Goal: Task Accomplishment & Management: Complete application form

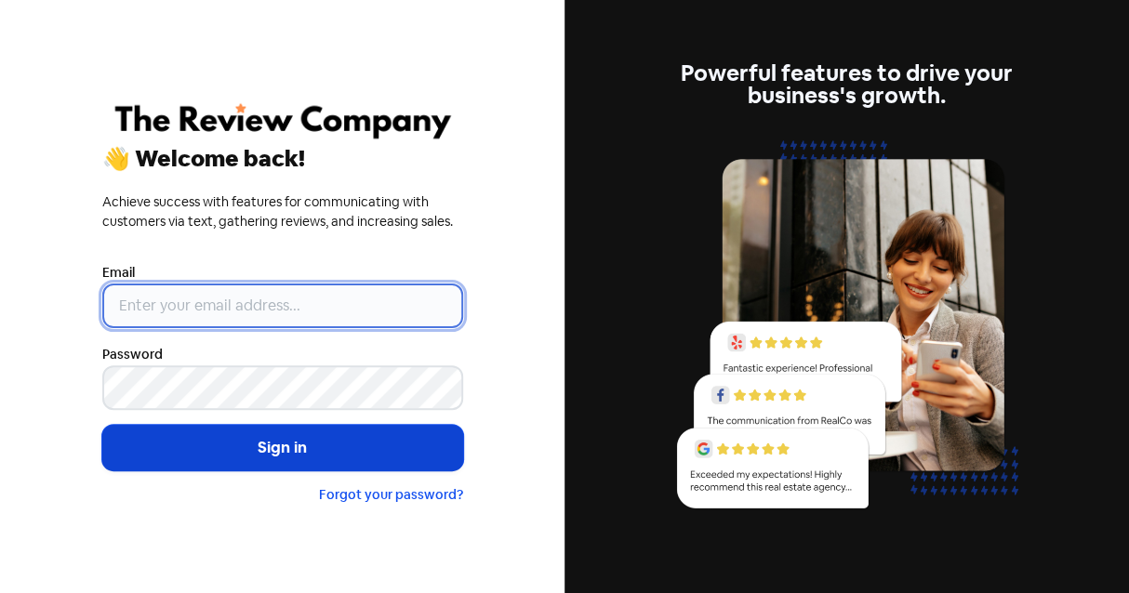
type input "[PERSON_NAME][EMAIL_ADDRESS][DOMAIN_NAME]"
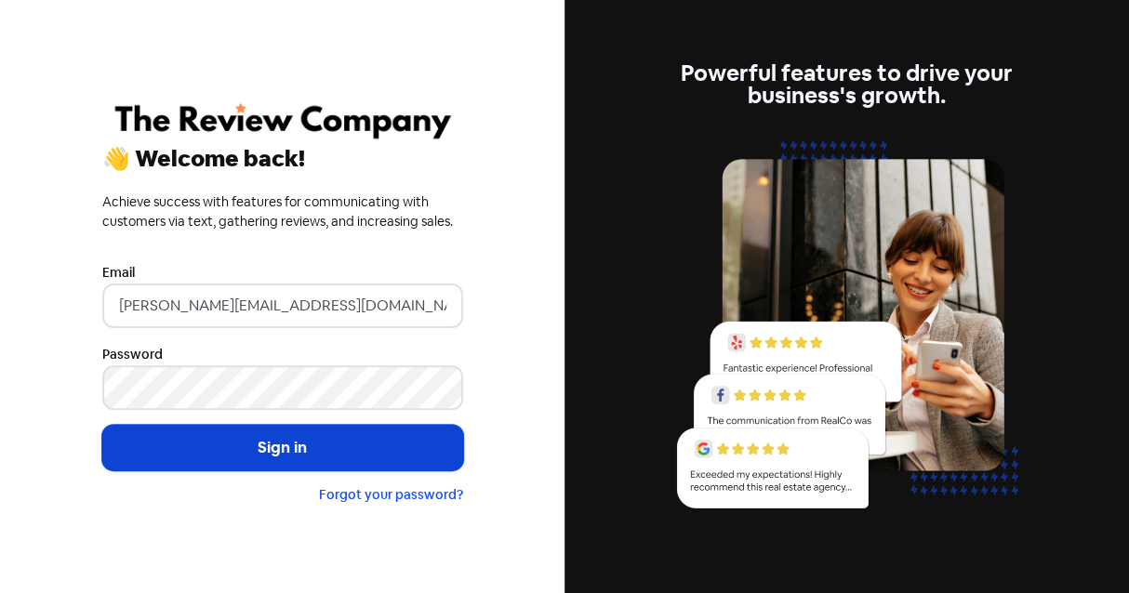
click at [268, 433] on button "Sign in" at bounding box center [282, 448] width 361 height 47
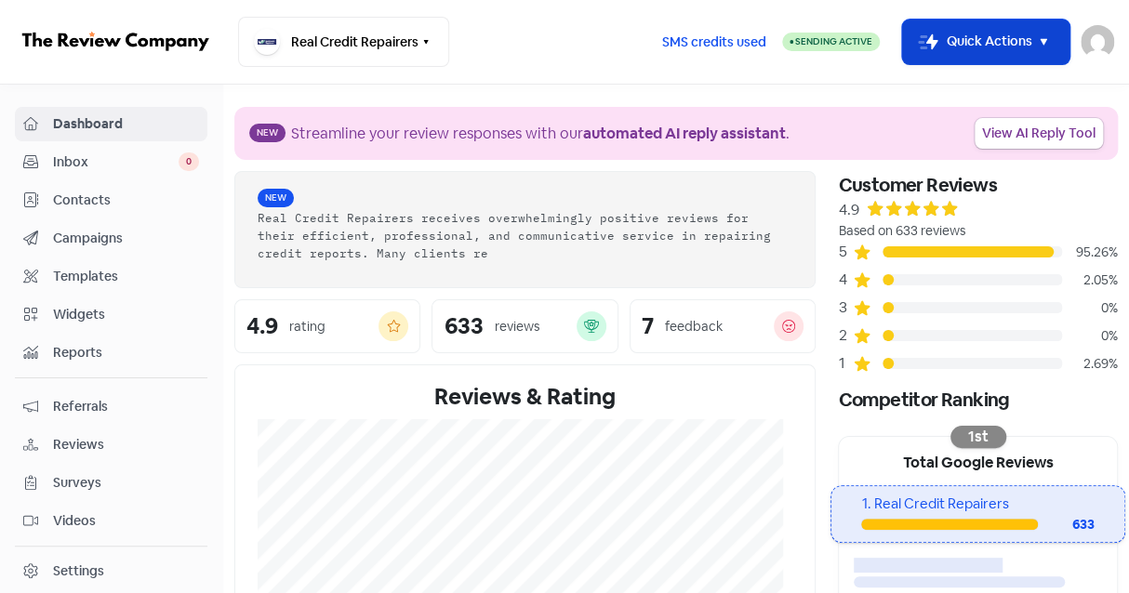
click at [988, 44] on button "Icon For Thunder-move Quick Actions" at bounding box center [985, 42] width 167 height 45
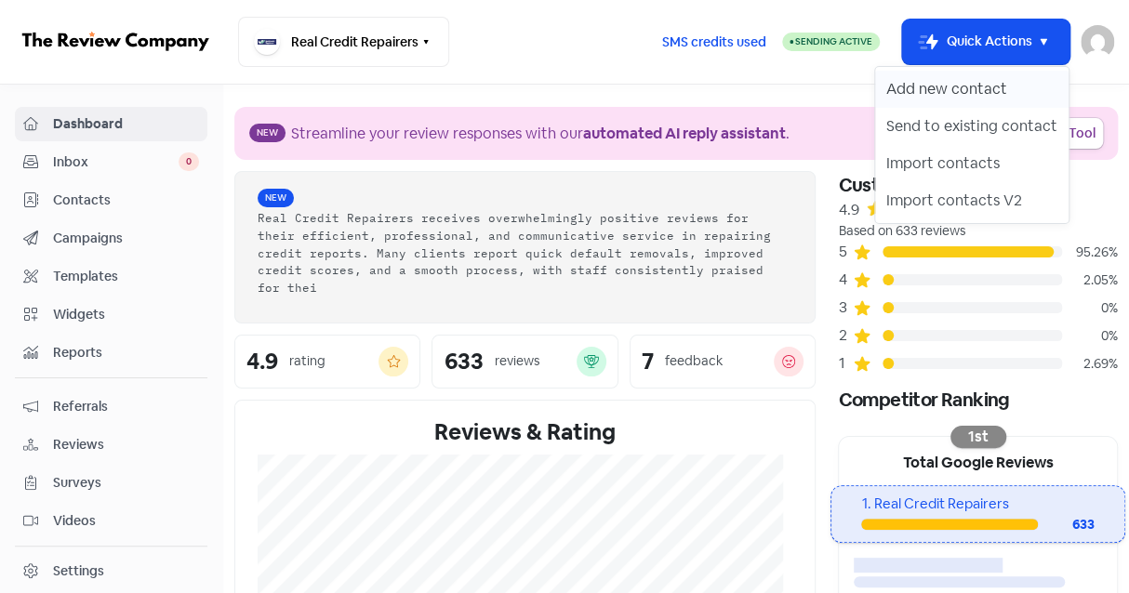
click at [938, 79] on button "Add new contact" at bounding box center [971, 89] width 193 height 37
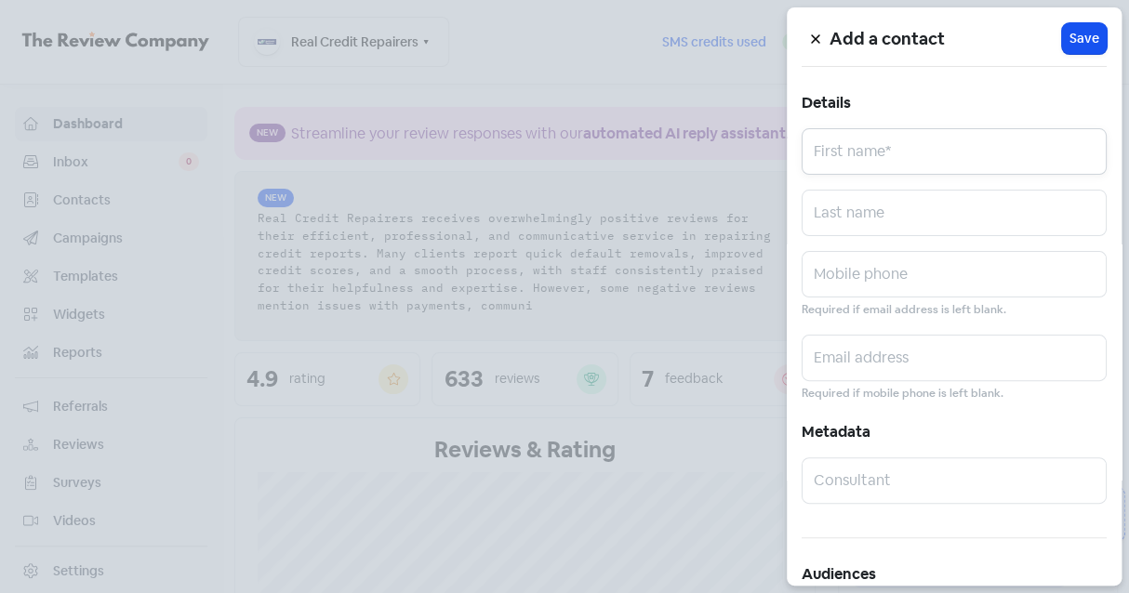
click at [883, 148] on input "text" at bounding box center [954, 151] width 305 height 47
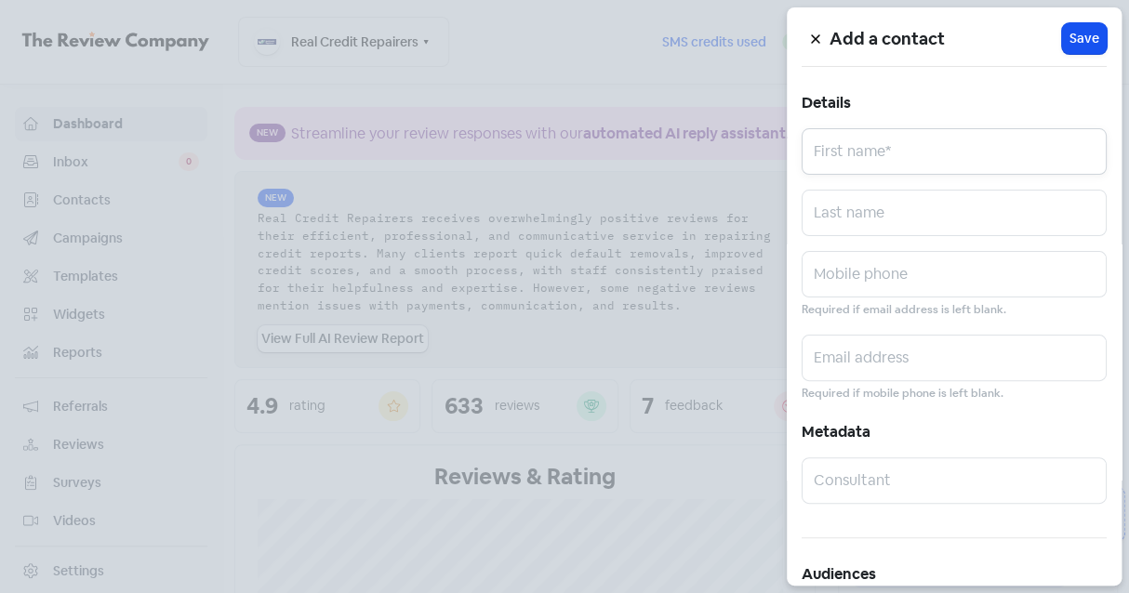
paste input "([PERSON_NAME]"
click at [891, 155] on input "([PERSON_NAME]" at bounding box center [954, 151] width 305 height 47
type input "(Amrita"
click at [858, 211] on input "text" at bounding box center [954, 213] width 305 height 47
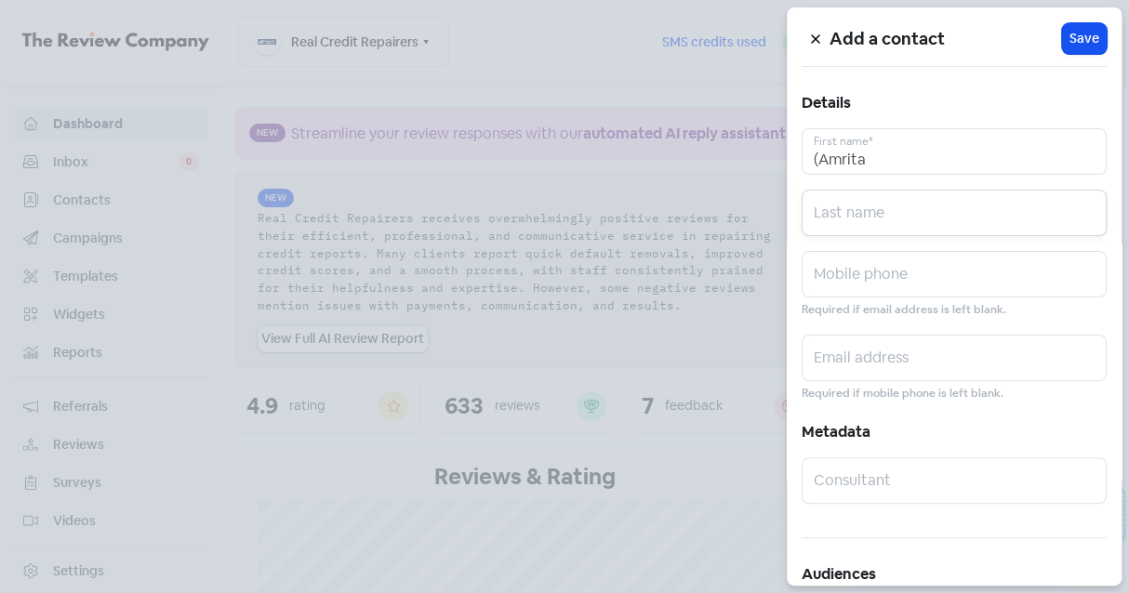
paste input "[PERSON_NAME]"
type input "[PERSON_NAME]"
click at [819, 157] on input "(Amrita" at bounding box center [954, 151] width 305 height 47
type input "Amrita"
click at [822, 274] on input "text" at bounding box center [954, 274] width 305 height 47
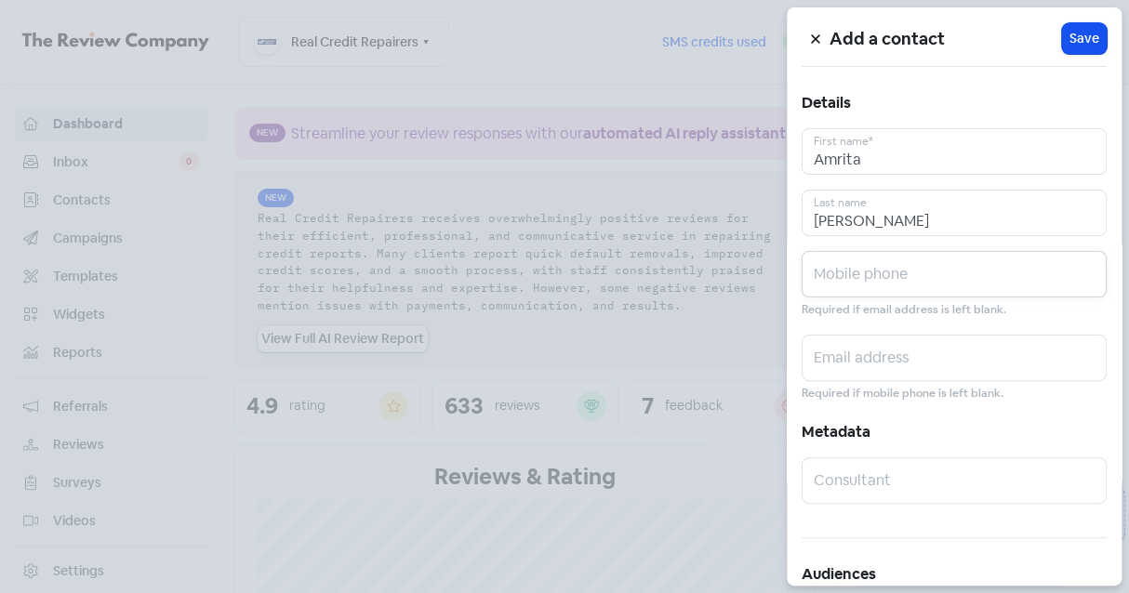
paste input "[EMAIL_ADDRESS][DOMAIN_NAME]"
type input "[EMAIL_ADDRESS][DOMAIN_NAME]"
click at [866, 354] on input "text" at bounding box center [954, 358] width 305 height 47
paste input "[EMAIL_ADDRESS][DOMAIN_NAME]"
type input "[EMAIL_ADDRESS][DOMAIN_NAME]"
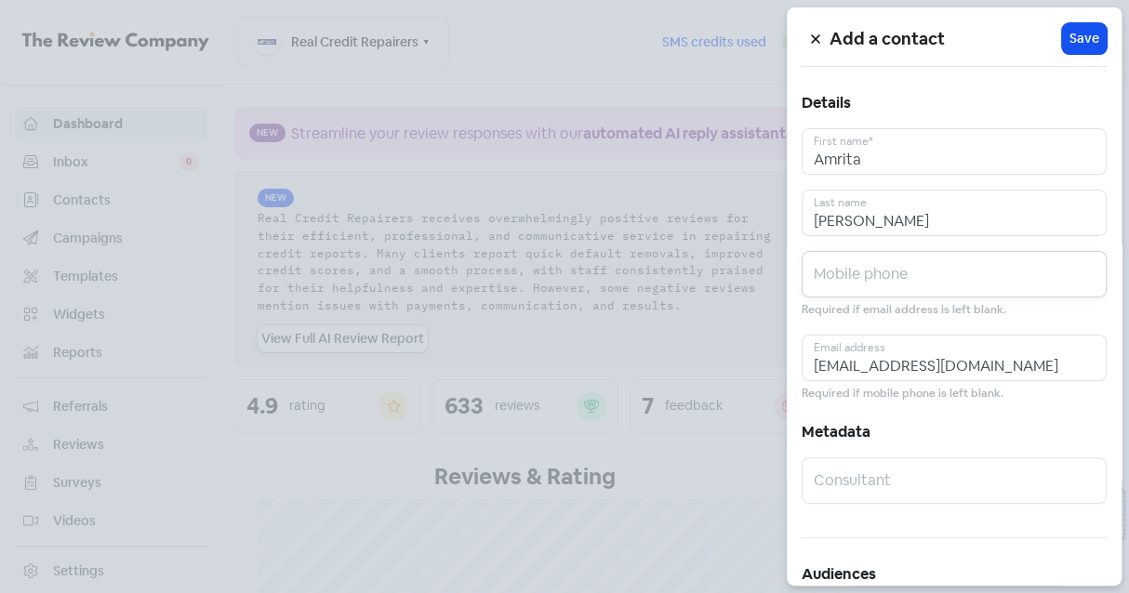
click at [859, 272] on input "text" at bounding box center [954, 274] width 305 height 47
paste input "0448414736"
type input "0448414736"
click at [1075, 27] on button "Icon For Loading Save" at bounding box center [1084, 38] width 45 height 31
